Goal: Information Seeking & Learning: Understand process/instructions

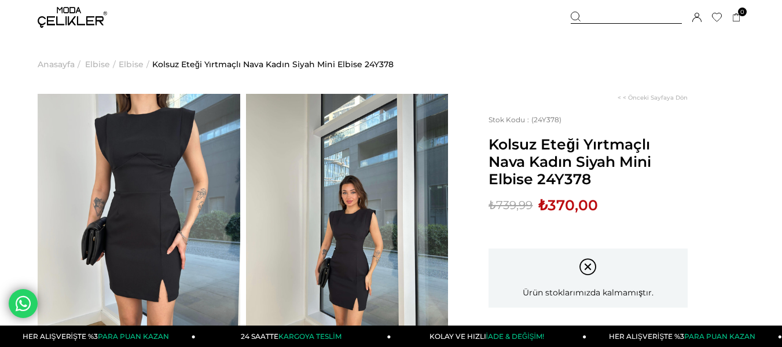
click at [381, 215] on img at bounding box center [347, 229] width 202 height 270
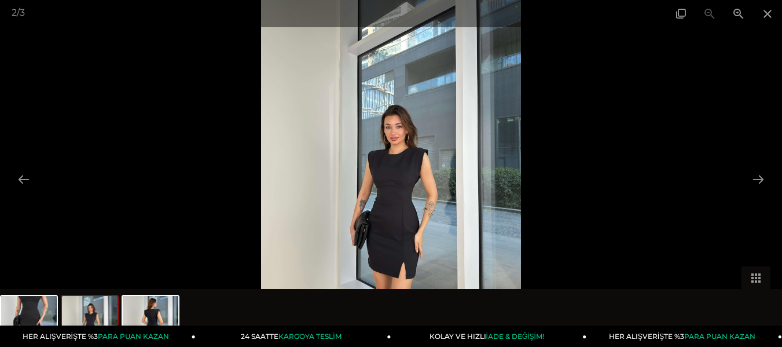
click at [385, 209] on img at bounding box center [391, 173] width 260 height 347
click at [754, 173] on button at bounding box center [758, 179] width 24 height 23
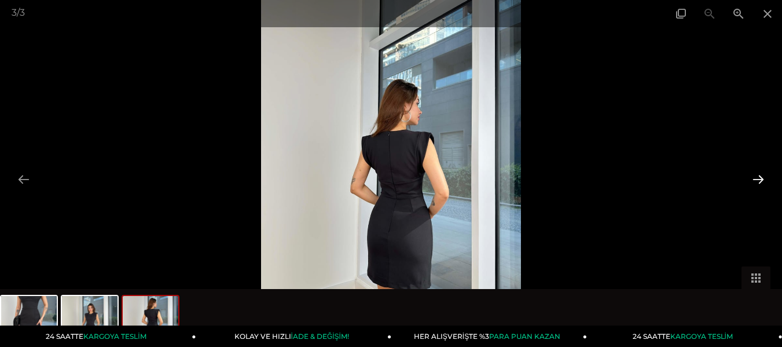
click at [753, 178] on button at bounding box center [758, 179] width 24 height 23
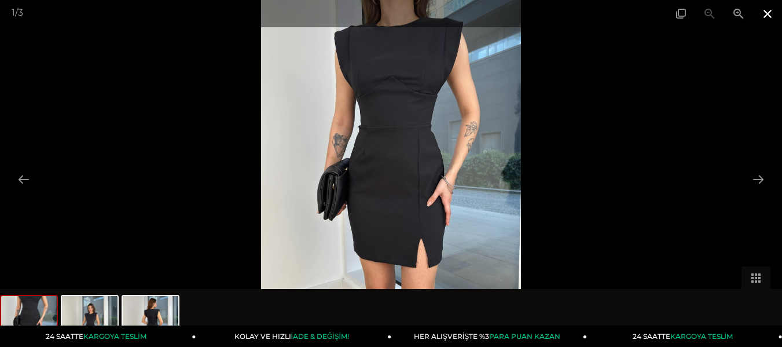
click at [769, 6] on span at bounding box center [767, 13] width 29 height 27
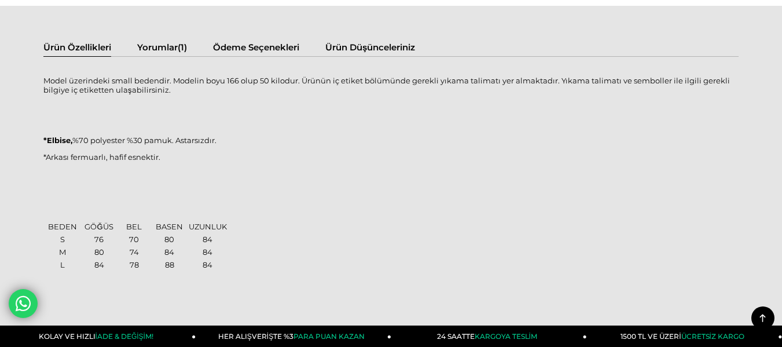
scroll to position [694, 0]
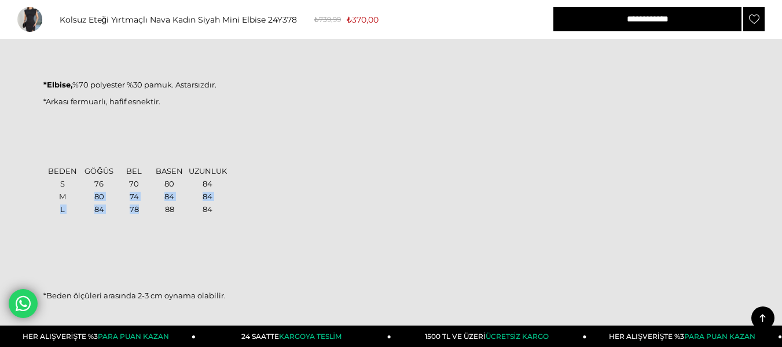
drag, startPoint x: 92, startPoint y: 194, endPoint x: 141, endPoint y: 206, distance: 50.5
click at [141, 206] on tbody "BEDEN GÖĞÜS BEL BASEN UZUNLUK S 76 70 80 84 M 80 74 84 84 L 84 78 88 84" at bounding box center [136, 190] width 183 height 50
click at [102, 209] on td "84" at bounding box center [98, 209] width 35 height 12
click at [109, 211] on td "84" at bounding box center [98, 209] width 35 height 12
click at [168, 200] on td "84" at bounding box center [169, 196] width 35 height 12
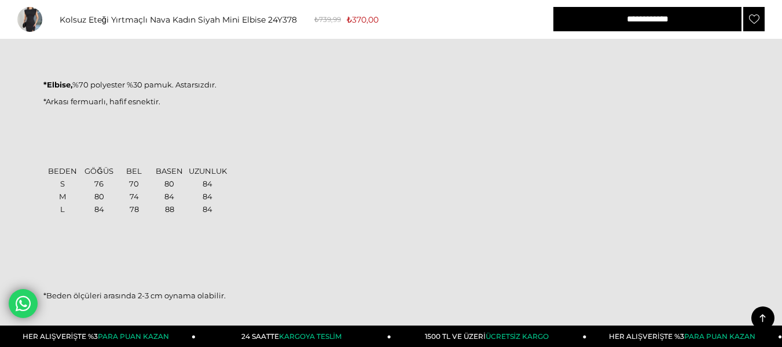
click at [179, 170] on td "BASEN" at bounding box center [169, 171] width 35 height 12
drag, startPoint x: 191, startPoint y: 182, endPoint x: 194, endPoint y: 190, distance: 8.8
click at [194, 187] on td "84" at bounding box center [207, 184] width 39 height 12
click at [185, 216] on div "Model üzerindeki small bedendir. Modelin boyu 166 olup 50 kilodur. Ürünün iç et…" at bounding box center [390, 175] width 695 height 324
click at [214, 198] on td "84" at bounding box center [207, 196] width 39 height 12
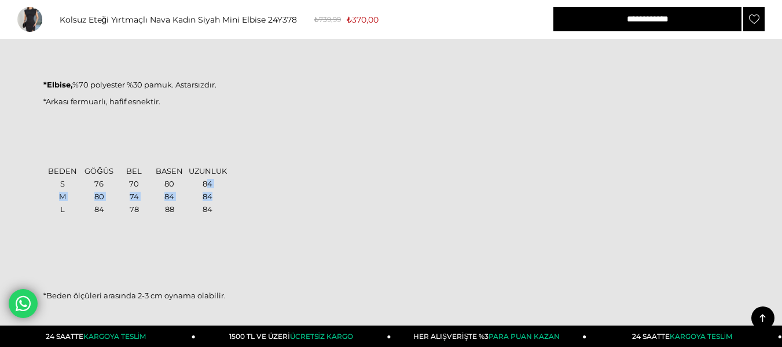
drag, startPoint x: 207, startPoint y: 186, endPoint x: 213, endPoint y: 194, distance: 10.3
click at [213, 194] on tbody "BEDEN GÖĞÜS BEL BASEN UZUNLUK S 76 70 80 84 M 80 74 84 84 L 84 78 88 84" at bounding box center [136, 190] width 183 height 50
click at [181, 185] on td "80" at bounding box center [169, 184] width 35 height 12
click at [123, 179] on td "70" at bounding box center [134, 184] width 33 height 12
click at [129, 187] on td "70" at bounding box center [134, 184] width 33 height 12
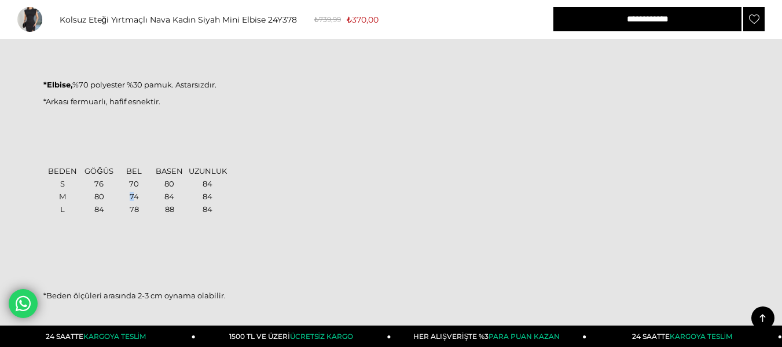
click at [132, 194] on td "74" at bounding box center [134, 196] width 33 height 12
click at [139, 200] on td "74" at bounding box center [134, 196] width 33 height 12
drag, startPoint x: 151, startPoint y: 203, endPoint x: 172, endPoint y: 209, distance: 22.2
click at [152, 203] on tr "L 84 78 88 84" at bounding box center [136, 209] width 183 height 12
drag, startPoint x: 172, startPoint y: 209, endPoint x: 212, endPoint y: 213, distance: 40.2
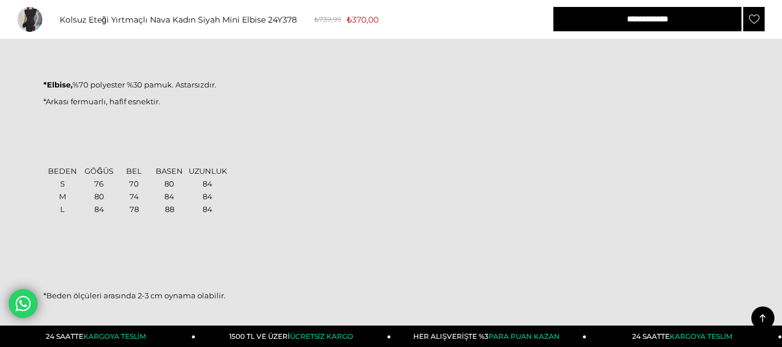
click at [174, 208] on td "88" at bounding box center [169, 209] width 35 height 12
drag, startPoint x: 212, startPoint y: 213, endPoint x: 307, endPoint y: 224, distance: 94.9
click at [229, 214] on div "Model üzerindeki small bedendir. Modelin boyu 166 olup 50 kilodur. Ürünün iç et…" at bounding box center [390, 175] width 695 height 324
click at [304, 224] on p at bounding box center [390, 227] width 695 height 9
drag, startPoint x: 320, startPoint y: 227, endPoint x: 400, endPoint y: 229, distance: 79.9
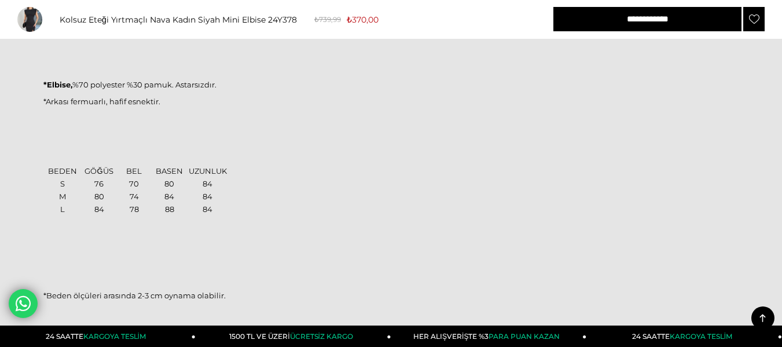
click at [320, 227] on p at bounding box center [390, 227] width 695 height 9
drag, startPoint x: 400, startPoint y: 229, endPoint x: 427, endPoint y: 227, distance: 27.3
click at [421, 224] on p at bounding box center [390, 227] width 695 height 9
click at [136, 212] on td "78" at bounding box center [134, 209] width 33 height 12
